Goal: Task Accomplishment & Management: Manage account settings

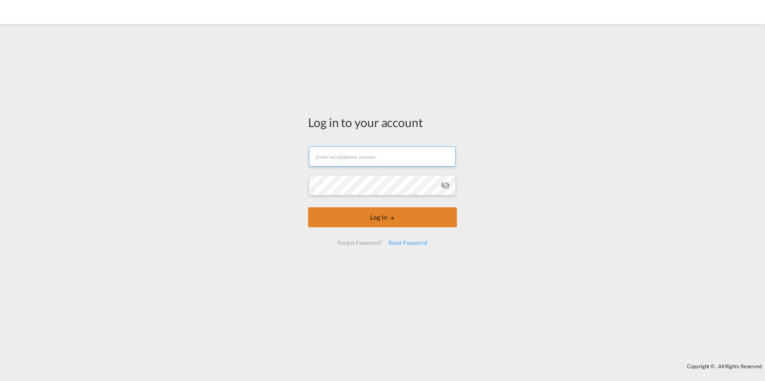
type input "[PERSON_NAME][EMAIL_ADDRESS][DOMAIN_NAME]"
click at [377, 212] on button "Log In" at bounding box center [382, 218] width 149 height 20
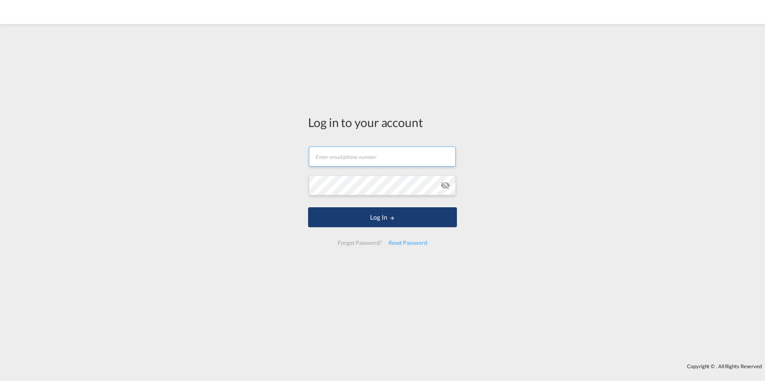
type input "[PERSON_NAME][EMAIL_ADDRESS][DOMAIN_NAME]"
click at [398, 212] on button "Log In" at bounding box center [382, 218] width 149 height 20
